Goal: Navigation & Orientation: Find specific page/section

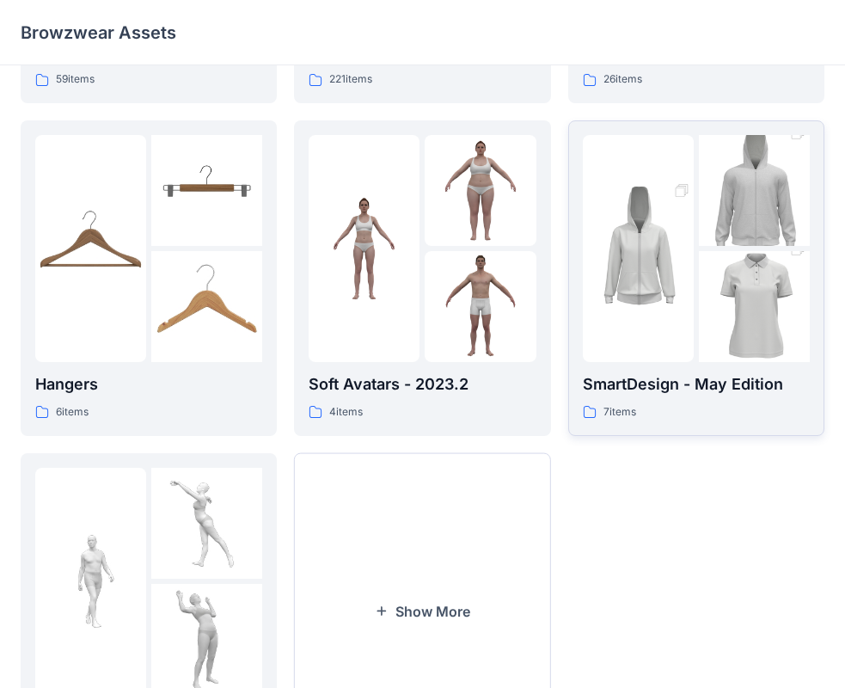
scroll to position [344, 0]
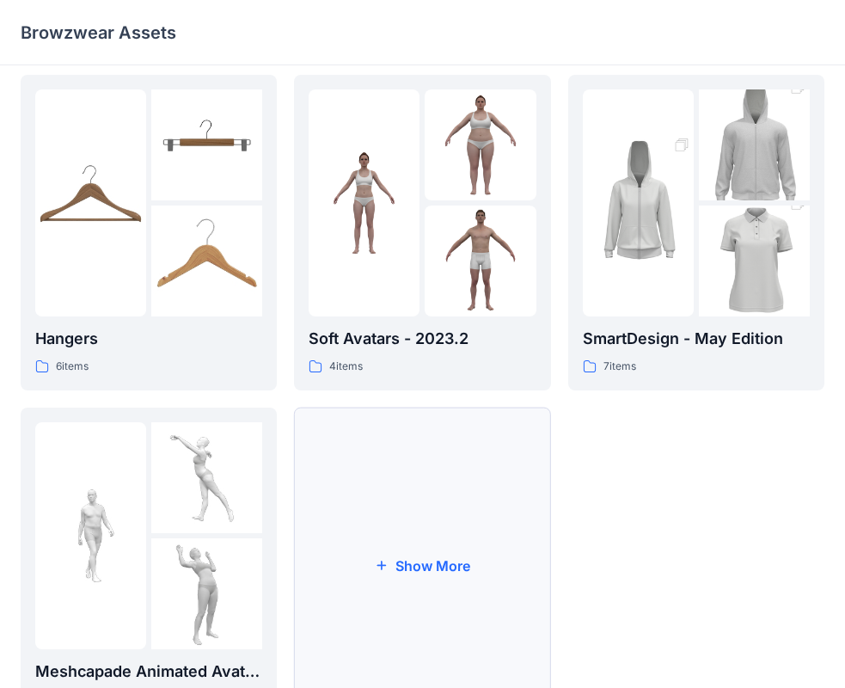
click at [432, 590] on button "Show More" at bounding box center [422, 566] width 256 height 316
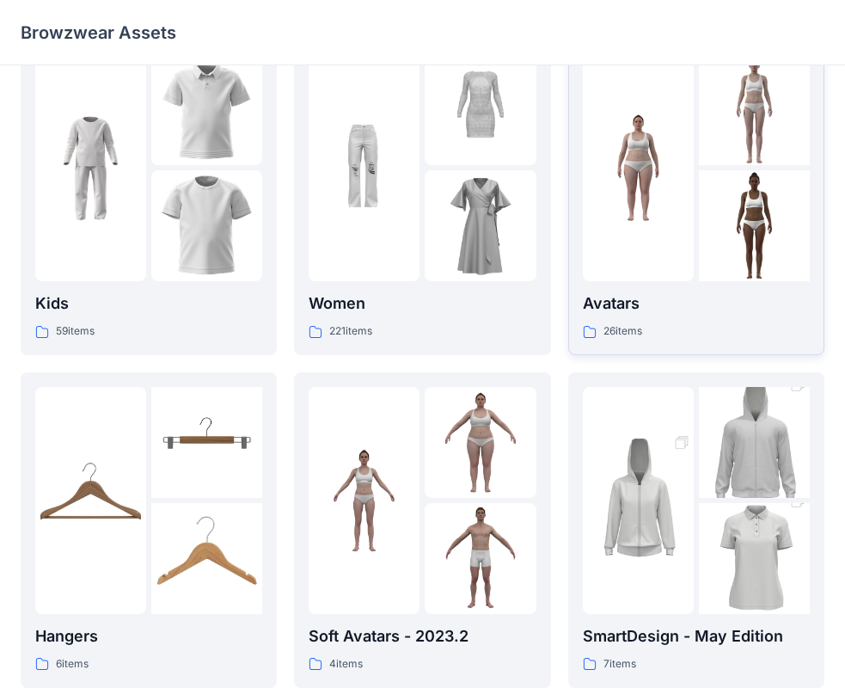
scroll to position [172, 0]
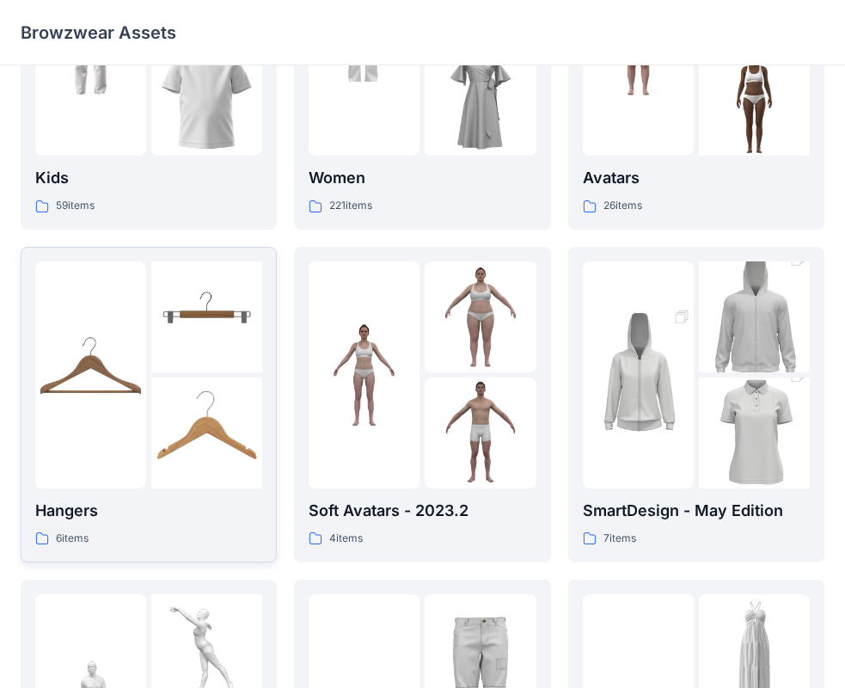
click at [219, 384] on img at bounding box center [206, 432] width 111 height 111
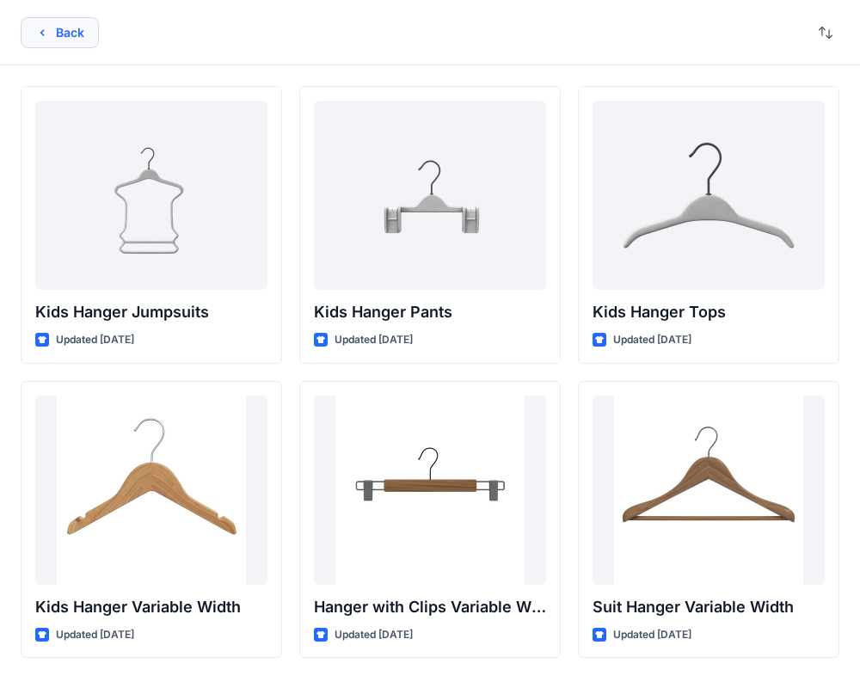
click at [44, 42] on button "Back" at bounding box center [60, 32] width 78 height 31
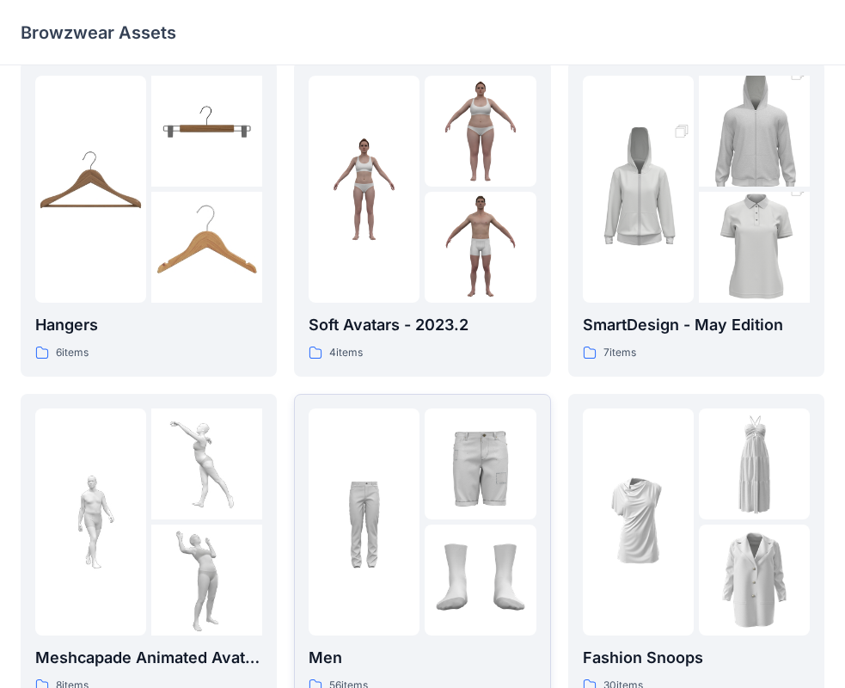
scroll to position [344, 0]
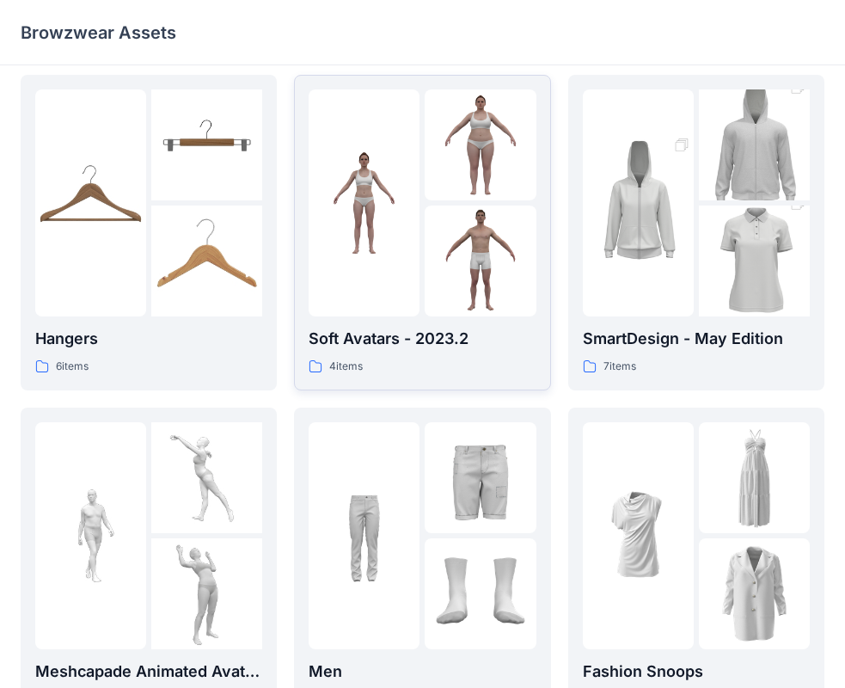
click at [451, 285] on img at bounding box center [480, 261] width 111 height 111
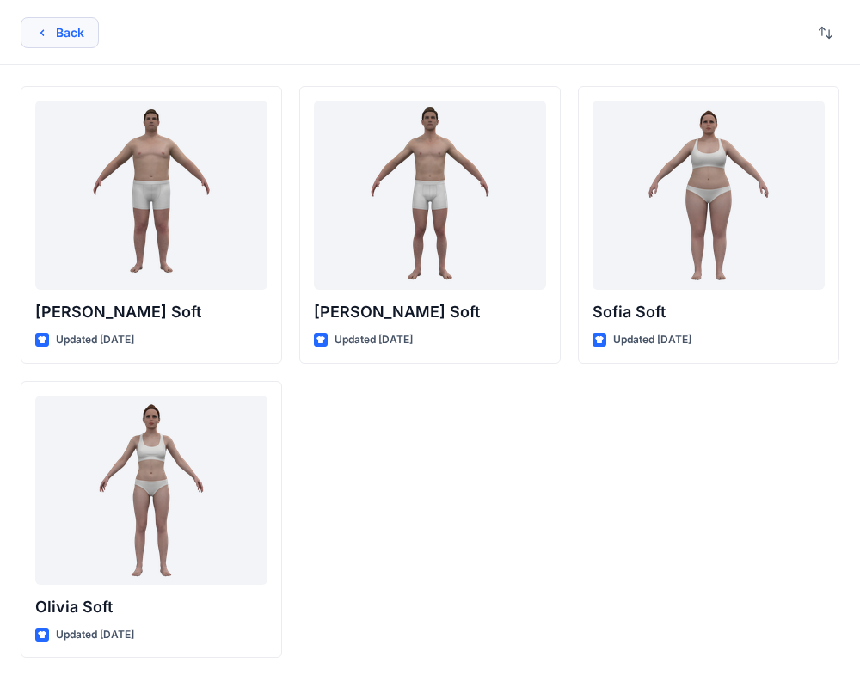
click at [54, 40] on button "Back" at bounding box center [60, 32] width 78 height 31
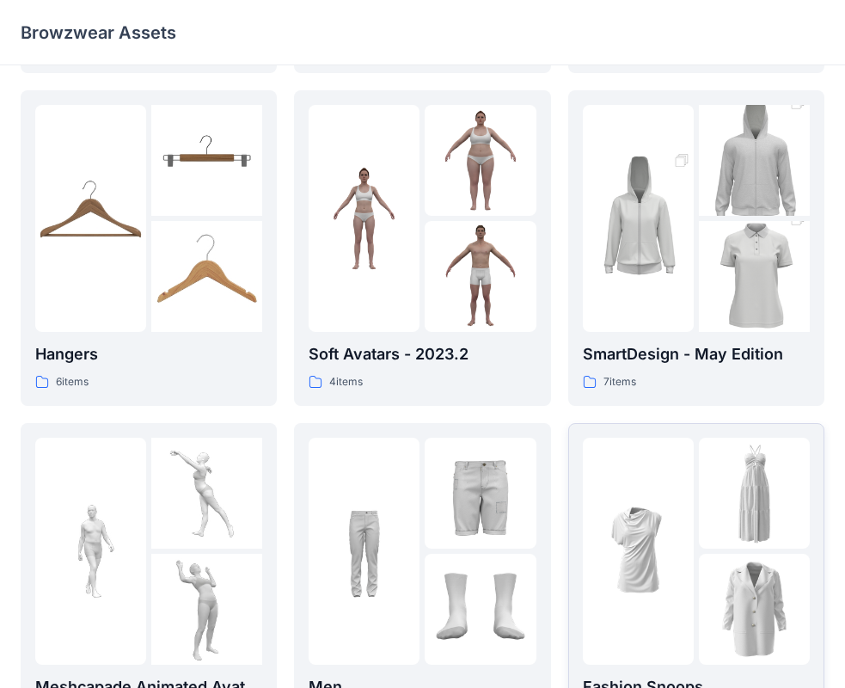
scroll to position [501, 0]
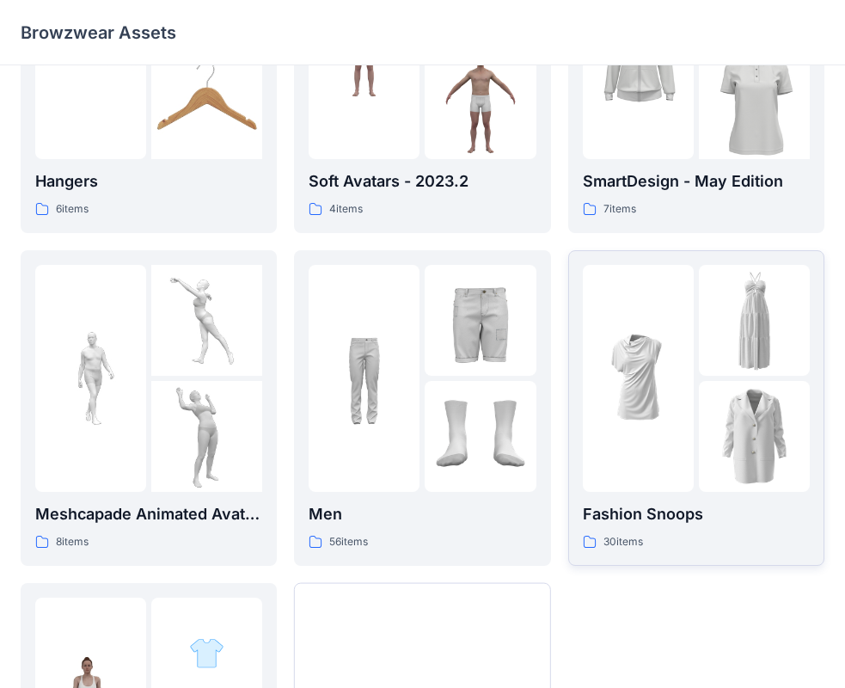
click at [722, 396] on img at bounding box center [754, 436] width 111 height 111
